Goal: Transaction & Acquisition: Purchase product/service

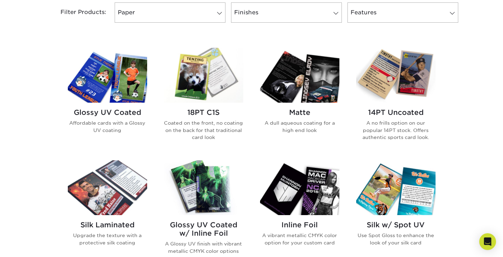
scroll to position [302, 0]
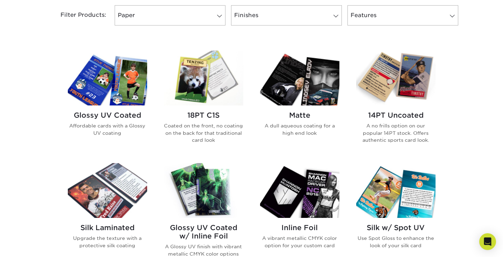
click at [402, 84] on img at bounding box center [395, 78] width 79 height 55
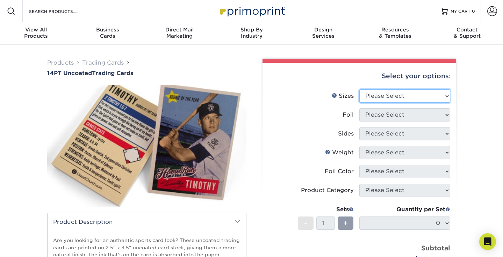
select select "2.50x3.50"
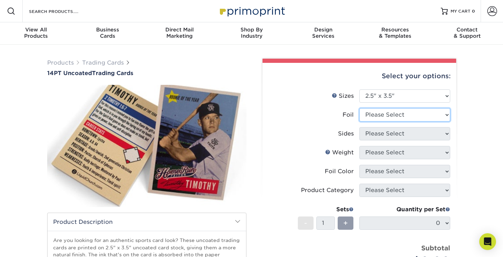
select select "0"
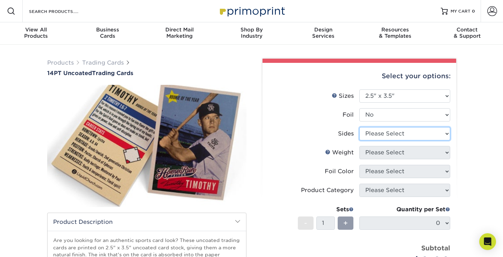
select select "32d3c223-f82c-492b-b915-ba065a00862f"
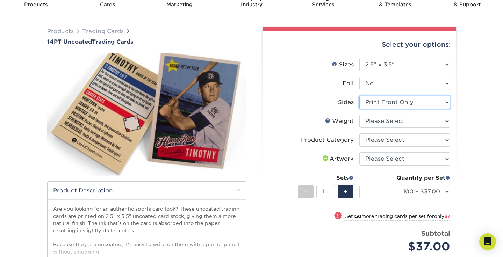
scroll to position [34, 0]
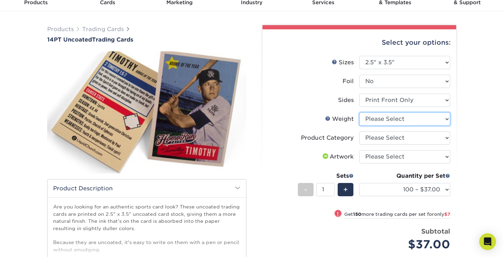
select select "14PT Uncoated"
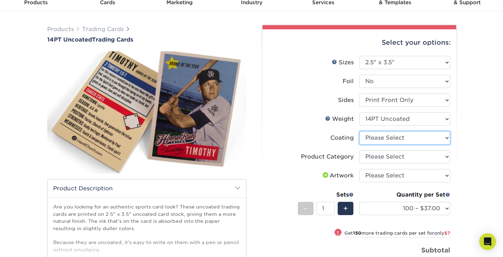
select select "3e7618de-abca-4bda-9f97-8b9129e913d8"
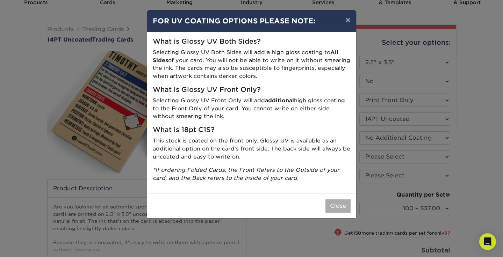
click at [343, 204] on button "Close" at bounding box center [337, 205] width 25 height 13
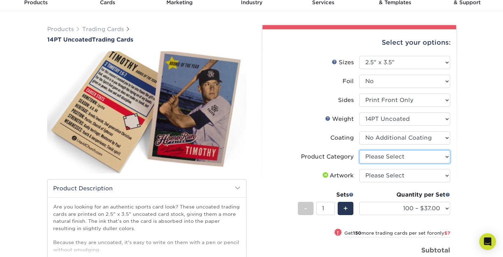
select select "c2f9bce9-36c2-409d-b101-c29d9d031e18"
select select "upload"
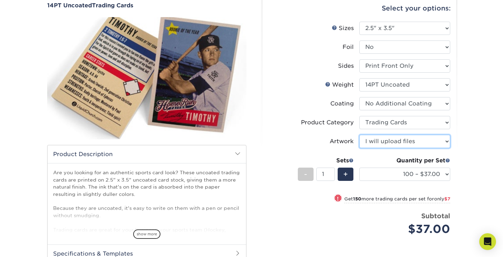
scroll to position [70, 0]
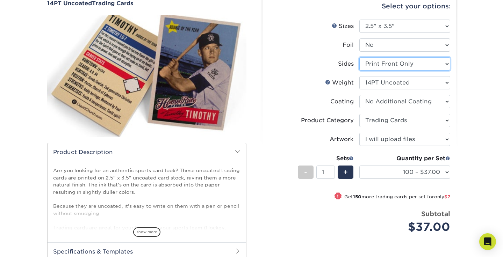
select select "13abbda7-1d64-4f25-8bb2-c179b224825d"
select select "-1"
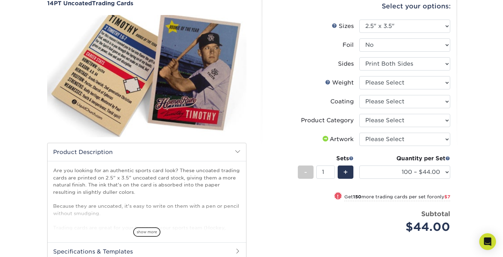
click at [459, 169] on div "Select your options: Sizes Help Sizes Please Select 2.5" x 3.5" Foil Yes" at bounding box center [356, 154] width 210 height 331
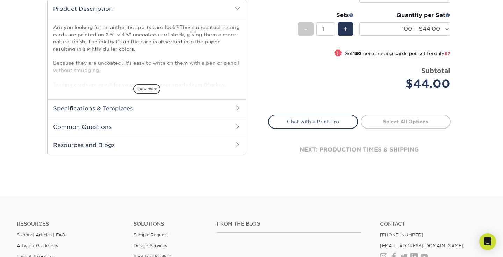
scroll to position [214, 0]
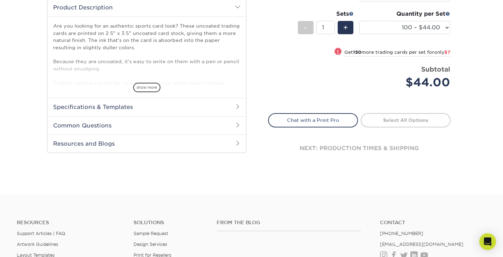
click at [217, 107] on h2 "Specifications & Templates" at bounding box center [147, 107] width 198 height 18
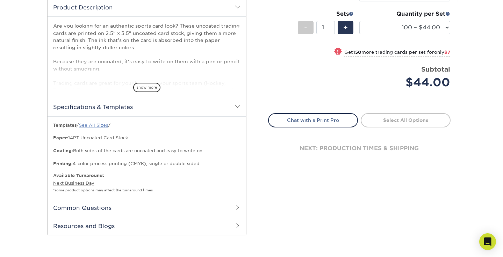
click at [105, 126] on link "See All Sizes" at bounding box center [93, 125] width 29 height 5
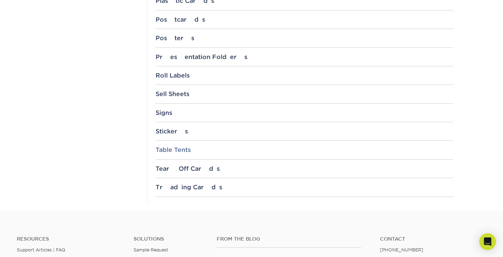
scroll to position [752, 0]
click at [163, 183] on div "Trading Cards" at bounding box center [303, 186] width 297 height 7
click at [167, 203] on link "3.5" x 2.5"" at bounding box center [174, 206] width 26 height 6
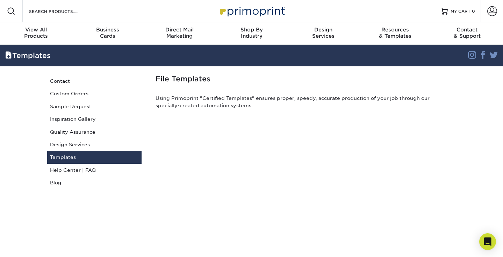
scroll to position [0, 0]
